Goal: Information Seeking & Learning: Find specific fact

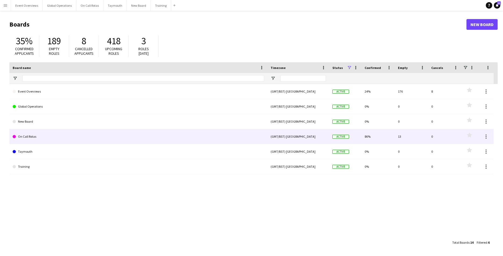
click at [34, 137] on link "On Call Rotas" at bounding box center [138, 136] width 251 height 15
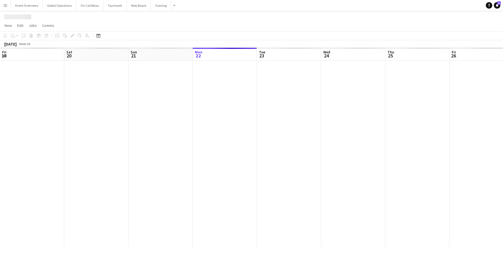
scroll to position [0, 128]
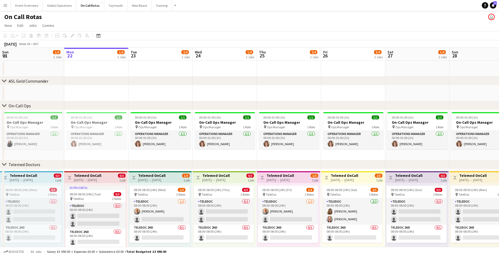
click at [6, 1] on button "Menu" at bounding box center [5, 5] width 11 height 11
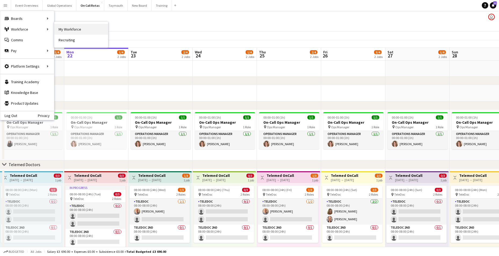
click at [65, 29] on link "My Workforce" at bounding box center [81, 29] width 54 height 11
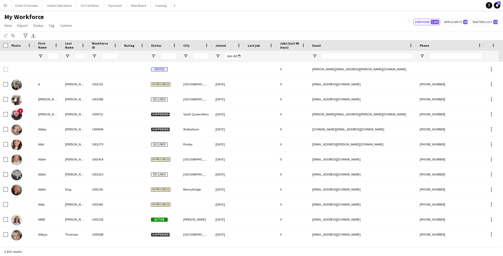
click at [6, 5] on app-icon "Menu" at bounding box center [5, 5] width 4 height 4
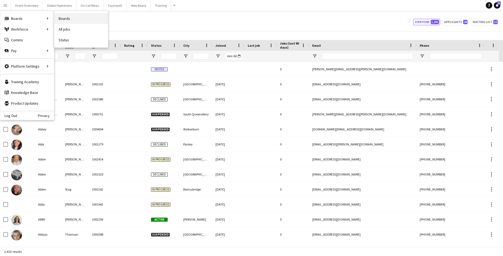
click at [66, 19] on link "Boards" at bounding box center [81, 18] width 54 height 11
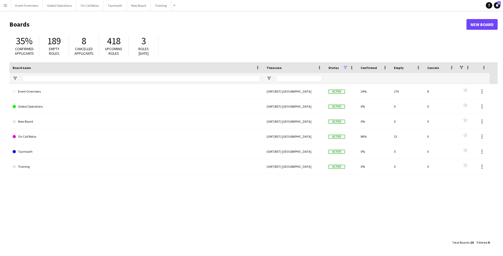
click at [3, 7] on button "Menu" at bounding box center [5, 5] width 11 height 11
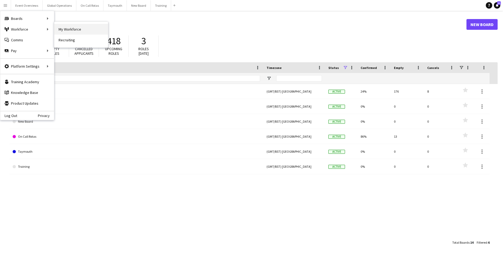
click at [68, 30] on link "My Workforce" at bounding box center [81, 29] width 54 height 11
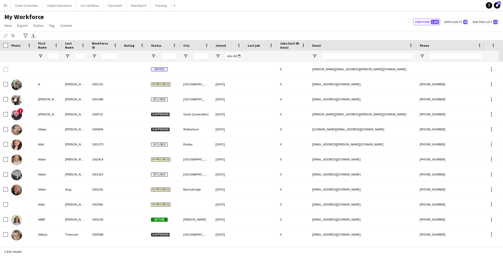
click at [5, 6] on app-icon "Menu" at bounding box center [5, 5] width 4 height 4
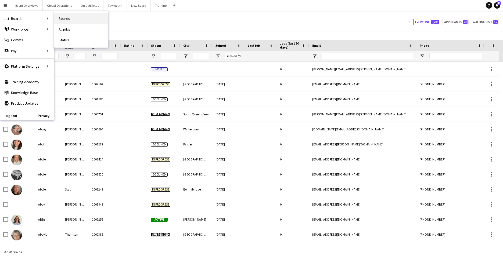
click at [56, 18] on link "Boards" at bounding box center [81, 18] width 54 height 11
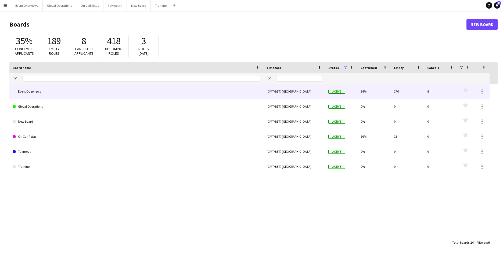
click at [34, 92] on link "Event Overviews" at bounding box center [136, 91] width 247 height 15
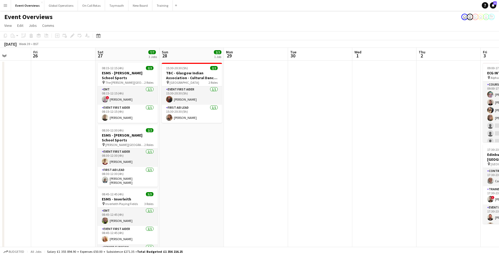
scroll to position [0, 186]
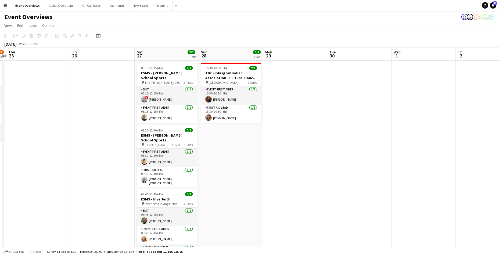
drag, startPoint x: 261, startPoint y: 178, endPoint x: 10, endPoint y: 194, distance: 251.2
click at [10, 194] on app-calendar-viewport "Mon 22 Tue 23 9/9 1 Job Wed 24 2/3 1 Job Thu 25 Fri 26 Sat 27 7/7 3 Jobs Sun 28…" at bounding box center [249, 254] width 499 height 413
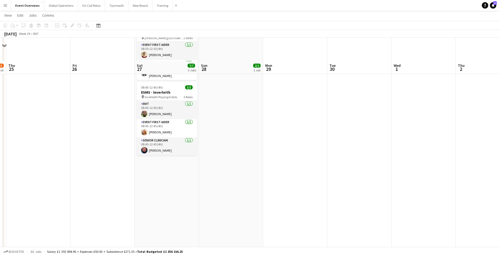
scroll to position [0, 0]
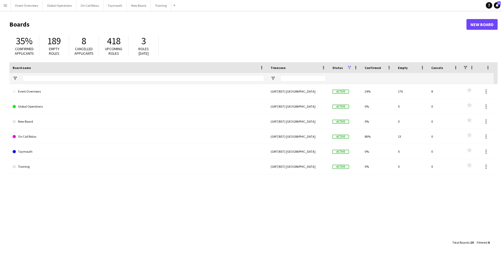
click at [4, 4] on app-icon "Menu" at bounding box center [5, 5] width 4 height 4
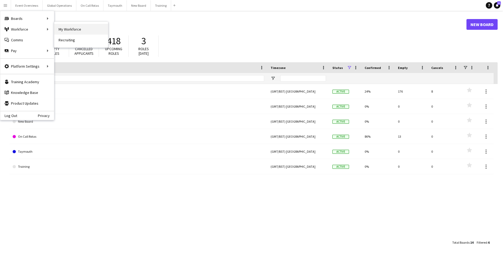
click at [65, 29] on link "My Workforce" at bounding box center [81, 29] width 54 height 11
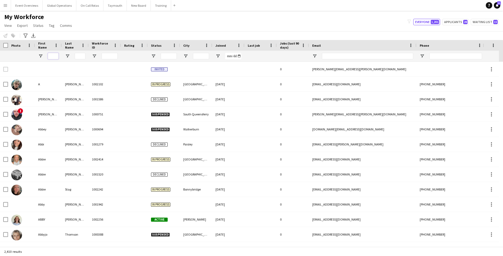
click at [57, 57] on input "First Name Filter Input" at bounding box center [53, 56] width 11 height 6
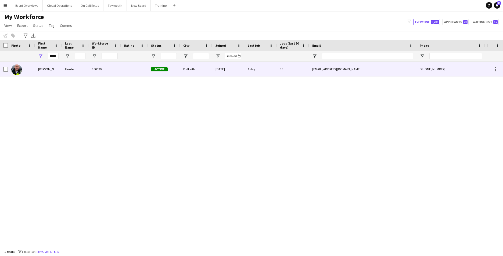
click at [40, 68] on div "Kenny" at bounding box center [48, 69] width 27 height 15
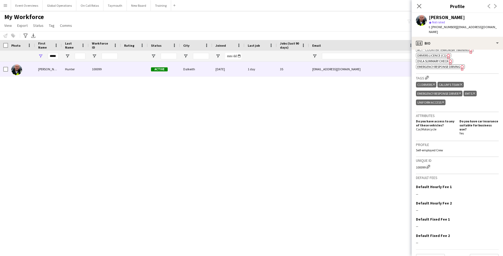
scroll to position [214, 0]
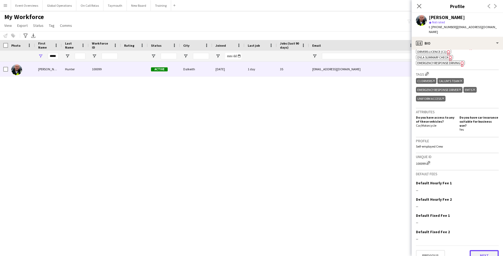
click at [482, 250] on button "Next" at bounding box center [484, 255] width 29 height 11
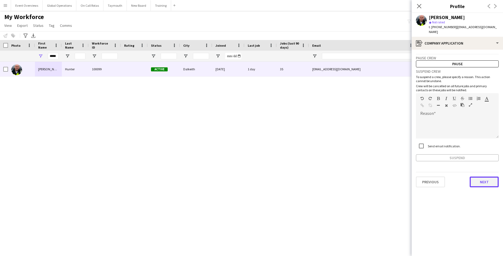
click at [482, 177] on button "Next" at bounding box center [484, 182] width 29 height 11
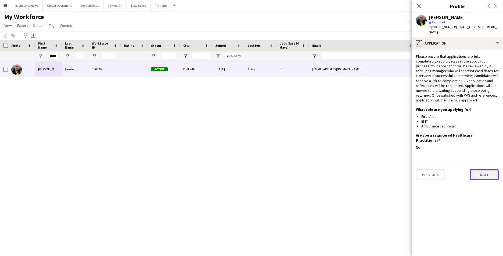
click at [481, 170] on button "Next" at bounding box center [484, 175] width 29 height 11
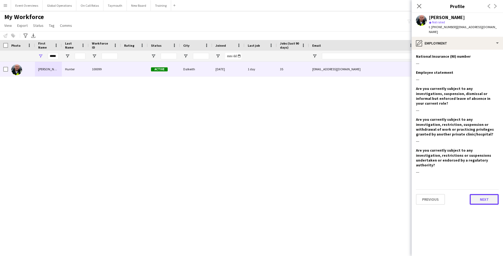
click at [484, 194] on button "Next" at bounding box center [484, 199] width 29 height 11
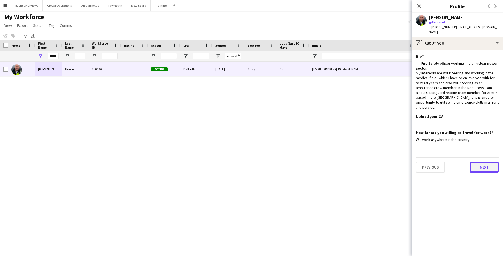
click at [484, 162] on button "Next" at bounding box center [484, 167] width 29 height 11
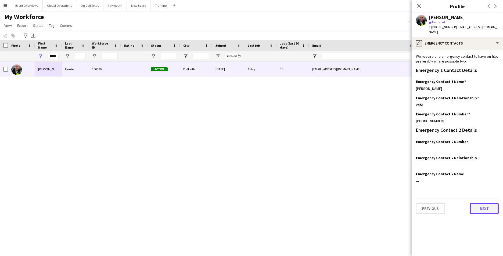
click at [484, 203] on button "Next" at bounding box center [484, 208] width 29 height 11
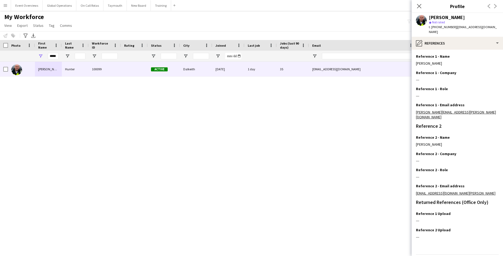
scroll to position [64, 0]
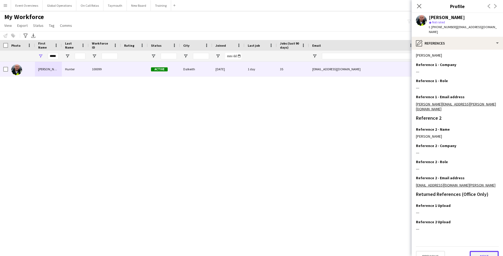
click at [478, 251] on button "Next" at bounding box center [484, 256] width 29 height 11
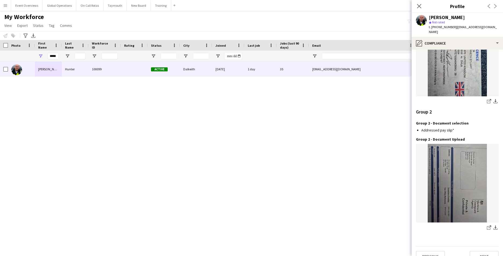
scroll to position [0, 0]
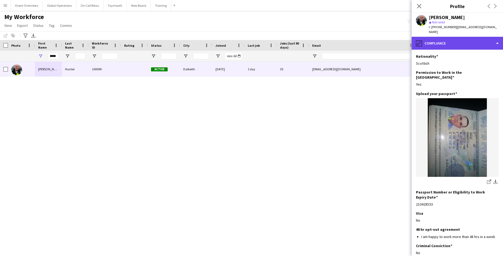
click at [496, 37] on div "pencil4 Compliance" at bounding box center [457, 43] width 91 height 13
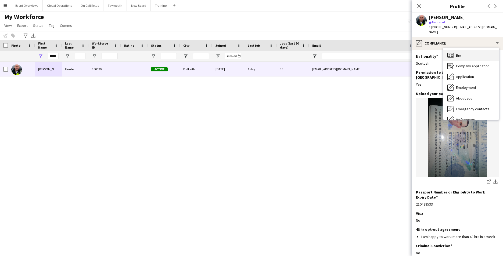
click at [466, 50] on div "Bio Bio" at bounding box center [471, 55] width 56 height 11
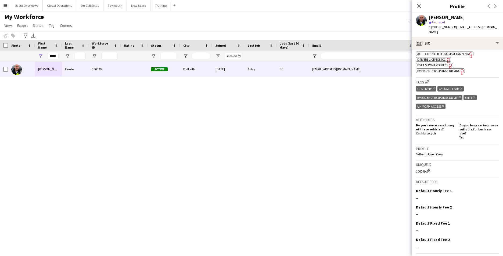
scroll to position [214, 0]
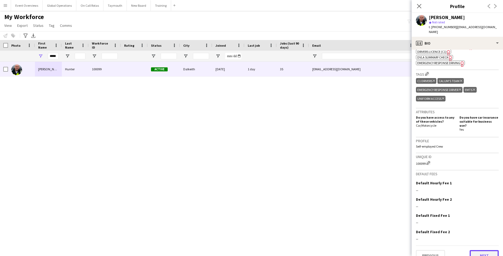
click at [480, 250] on button "Next" at bounding box center [484, 255] width 29 height 11
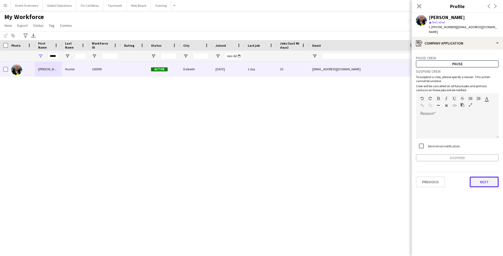
click at [479, 177] on button "Next" at bounding box center [484, 182] width 29 height 11
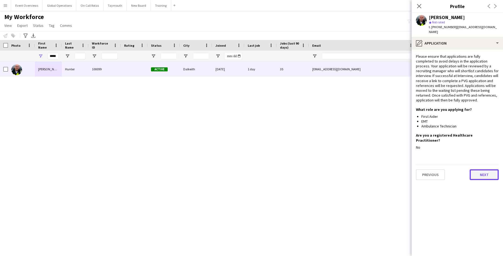
click at [483, 170] on button "Next" at bounding box center [484, 175] width 29 height 11
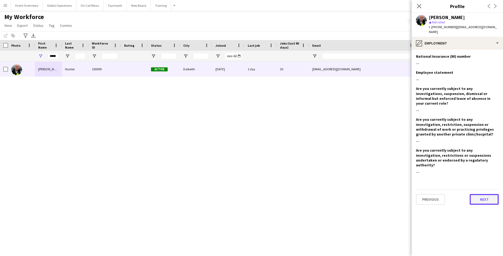
click at [484, 194] on button "Next" at bounding box center [484, 199] width 29 height 11
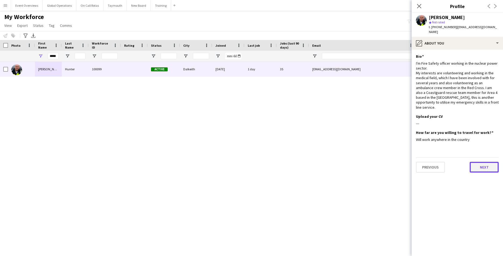
click at [484, 162] on button "Next" at bounding box center [484, 167] width 29 height 11
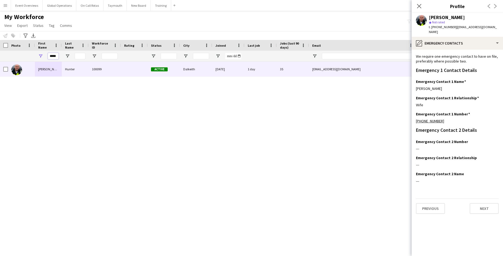
click at [57, 57] on input "*****" at bounding box center [53, 56] width 11 height 6
click at [59, 57] on div "*****" at bounding box center [48, 56] width 27 height 11
click at [57, 57] on input "*****" at bounding box center [53, 56] width 11 height 6
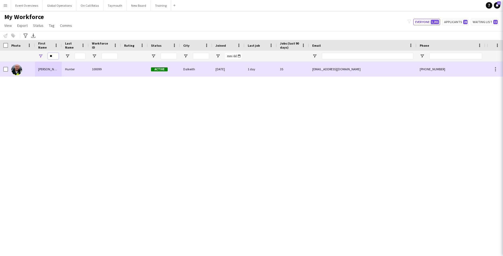
type input "*"
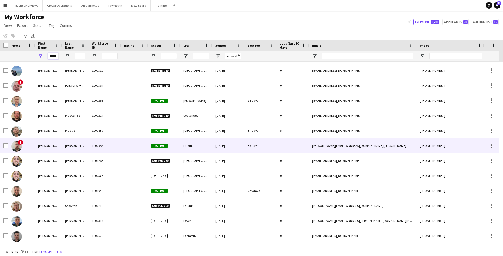
scroll to position [0, 0]
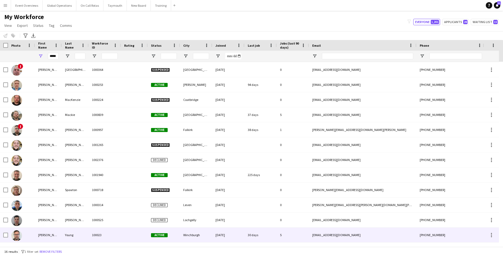
click at [44, 235] on div "Craig" at bounding box center [48, 235] width 27 height 15
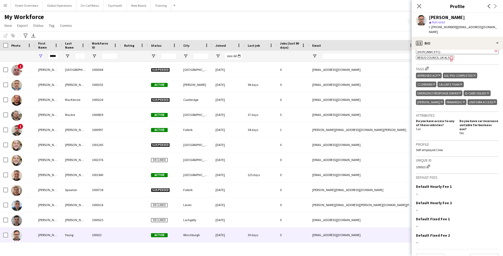
scroll to position [251, 0]
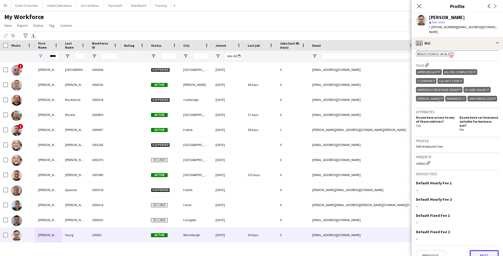
click at [479, 250] on button "Next" at bounding box center [484, 255] width 29 height 11
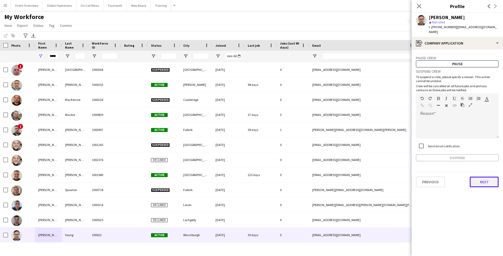
click at [486, 177] on button "Next" at bounding box center [484, 182] width 29 height 11
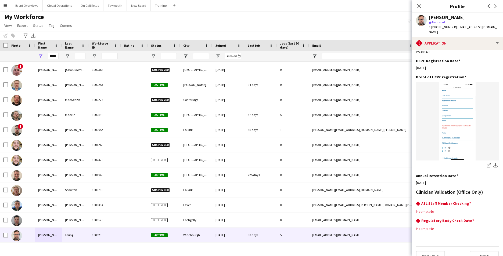
scroll to position [0, 0]
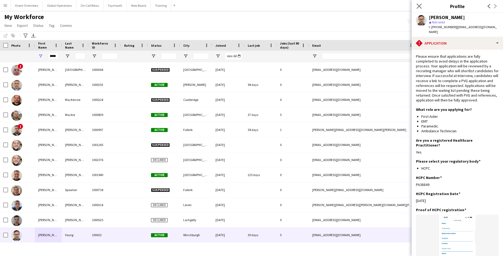
click at [422, 5] on div "Close pop-in" at bounding box center [419, 6] width 15 height 12
click at [418, 5] on icon "Close pop-in" at bounding box center [418, 5] width 5 height 5
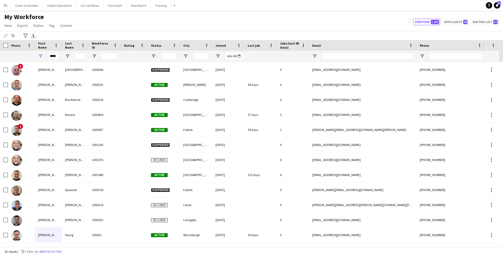
click at [59, 58] on div "*****" at bounding box center [48, 56] width 27 height 11
click at [57, 57] on input "*****" at bounding box center [53, 56] width 11 height 6
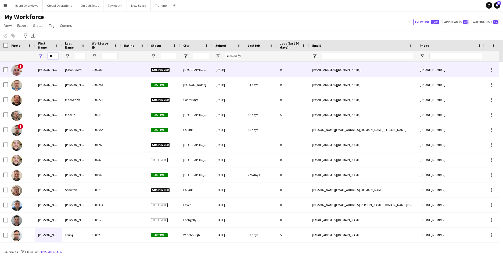
type input "*"
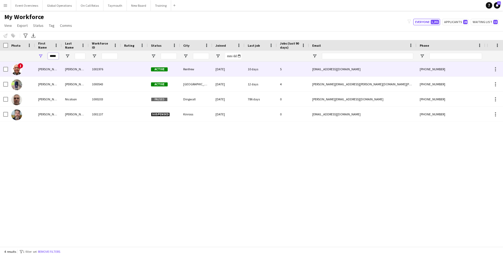
type input "*****"
click at [42, 69] on div "Derek" at bounding box center [48, 69] width 27 height 15
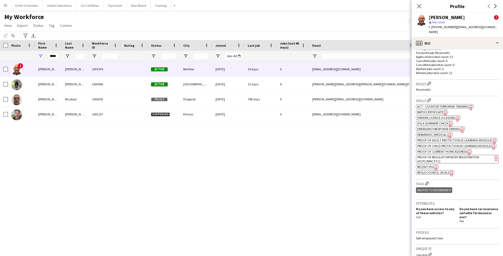
scroll to position [299, 0]
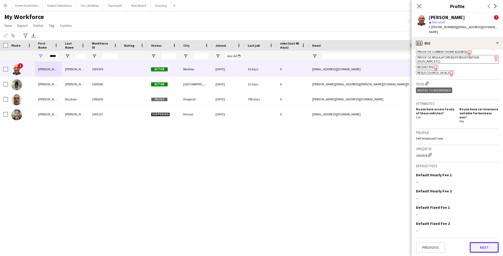
click at [474, 246] on button "Next" at bounding box center [484, 247] width 29 height 11
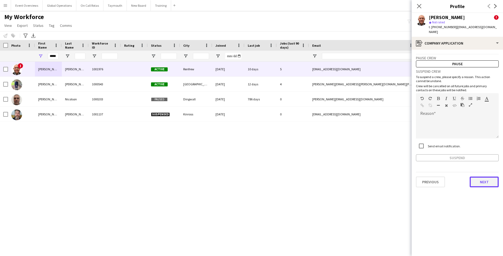
click at [485, 177] on button "Next" at bounding box center [484, 182] width 29 height 11
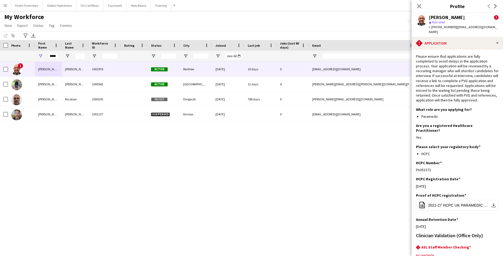
scroll to position [44, 0]
